Goal: Task Accomplishment & Management: Complete application form

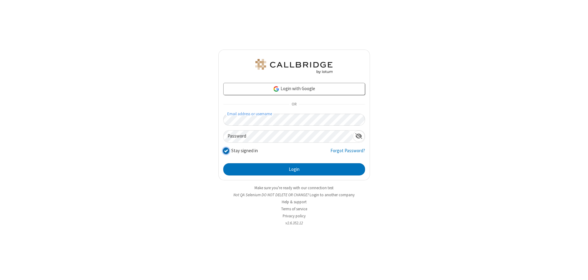
click at [226, 151] on input "Stay signed in" at bounding box center [226, 151] width 6 height 6
checkbox input "false"
click at [294, 170] on button "Login" at bounding box center [294, 169] width 142 height 12
